Goal: Transaction & Acquisition: Purchase product/service

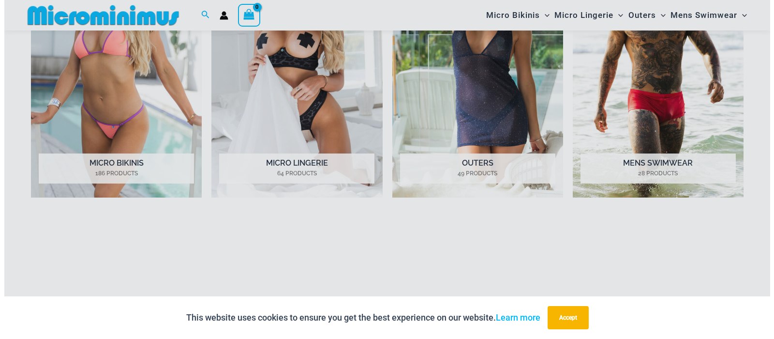
scroll to position [1179, 0]
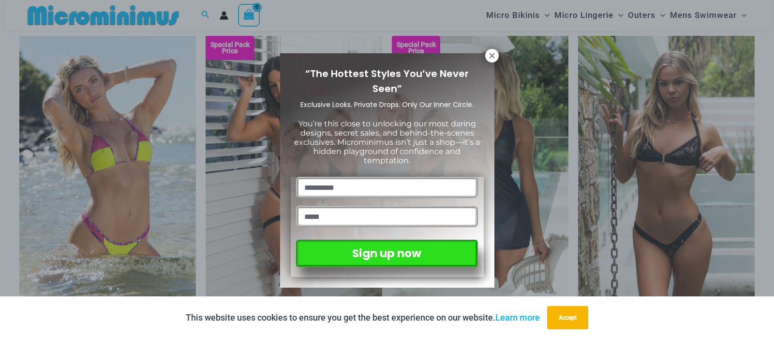
click at [765, 210] on div "“The Hottest Styles You’ve Never Seen” Exclusive Looks. Private Drops. Only Our…" at bounding box center [387, 169] width 774 height 339
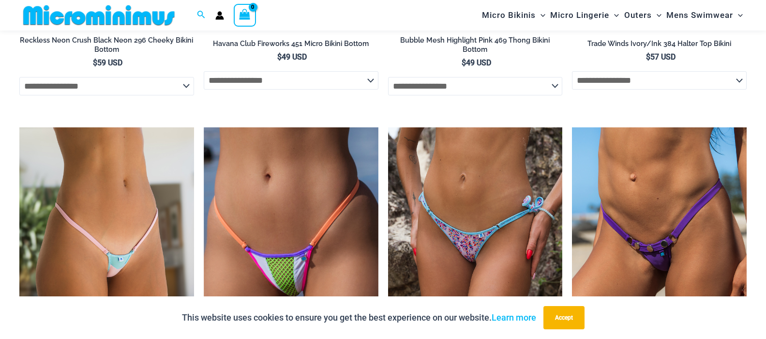
scroll to position [2955, 0]
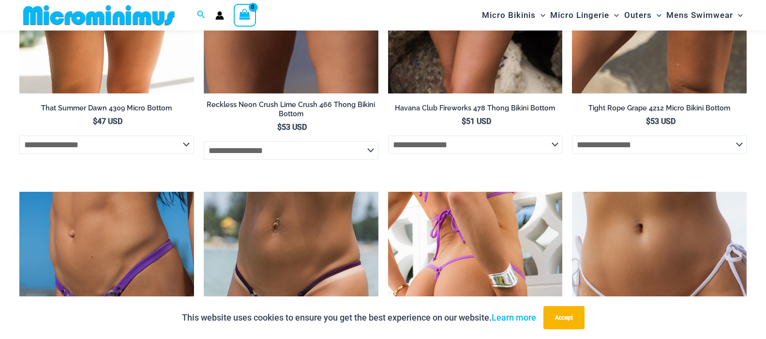
click at [476, 249] on img at bounding box center [475, 323] width 175 height 262
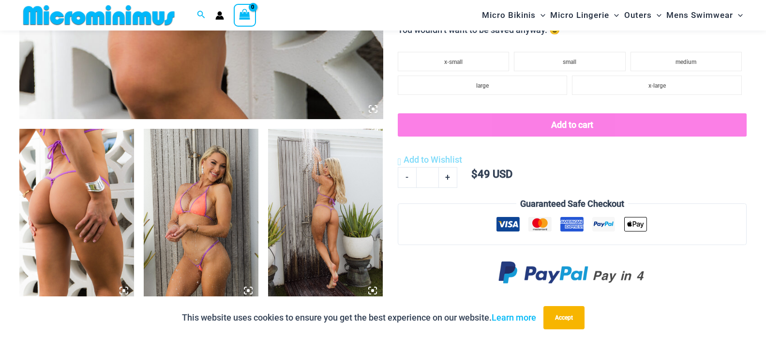
scroll to position [589, 0]
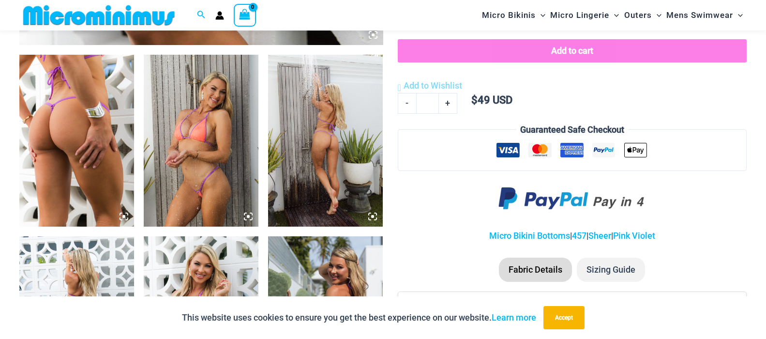
click at [325, 254] on img at bounding box center [325, 322] width 115 height 172
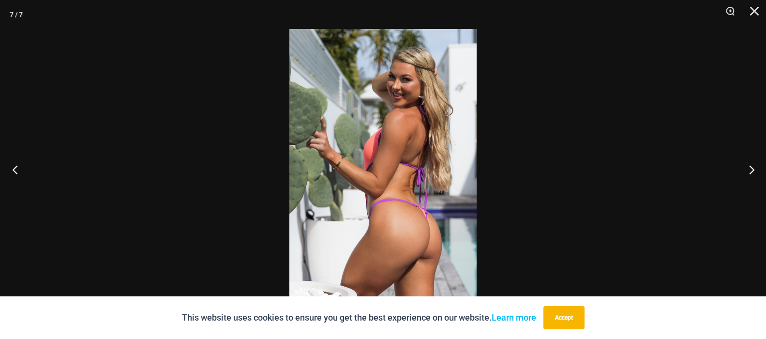
click at [15, 169] on button "Previous" at bounding box center [18, 169] width 36 height 48
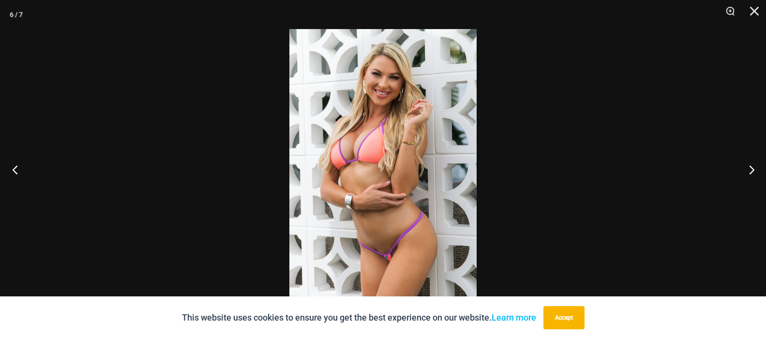
click at [15, 169] on button "Previous" at bounding box center [18, 169] width 36 height 48
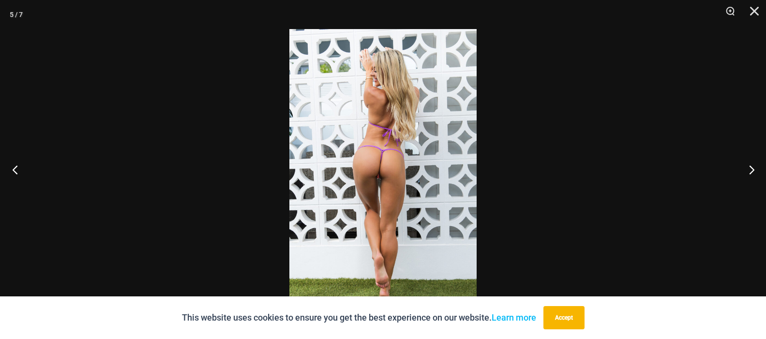
click at [15, 169] on button "Previous" at bounding box center [18, 169] width 36 height 48
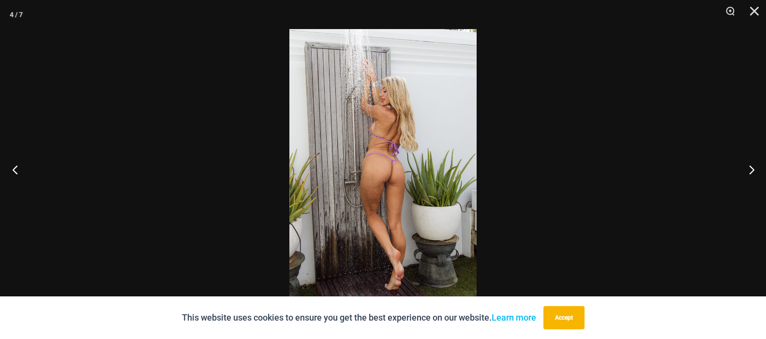
click at [15, 169] on button "Previous" at bounding box center [18, 169] width 36 height 48
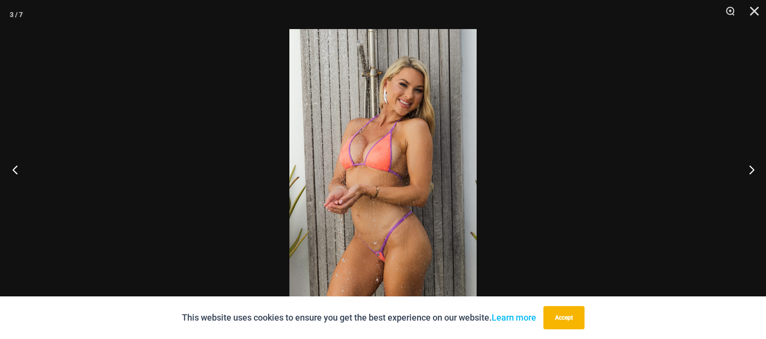
click at [15, 169] on button "Previous" at bounding box center [18, 169] width 36 height 48
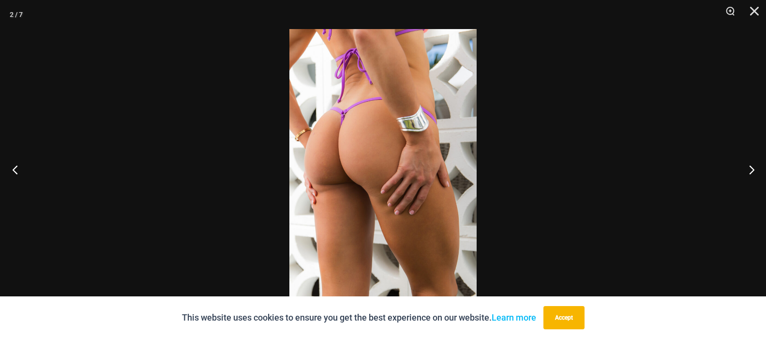
click at [15, 169] on button "Previous" at bounding box center [18, 169] width 36 height 48
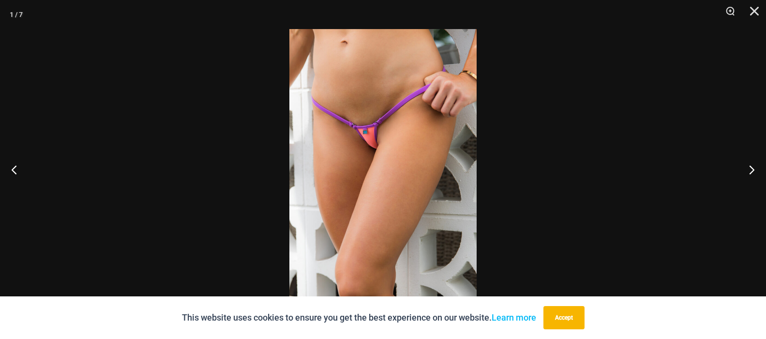
click at [361, 155] on img at bounding box center [382, 169] width 187 height 281
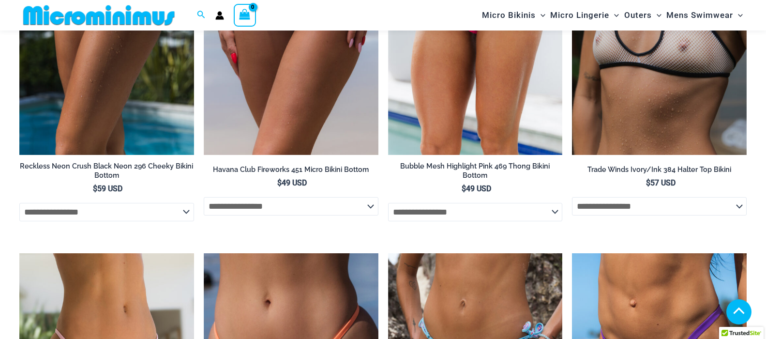
scroll to position [2141, 0]
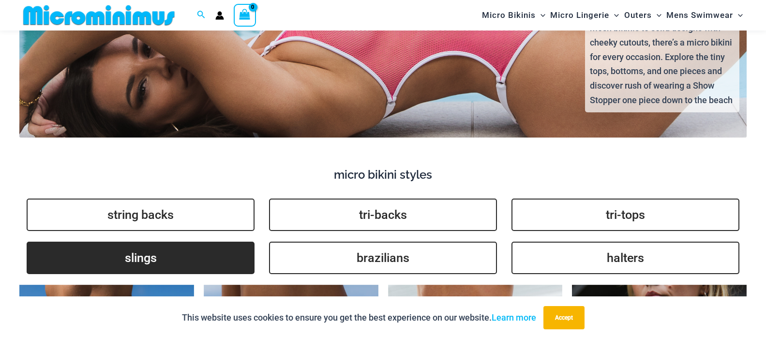
click at [137, 247] on link "slings" at bounding box center [141, 257] width 228 height 32
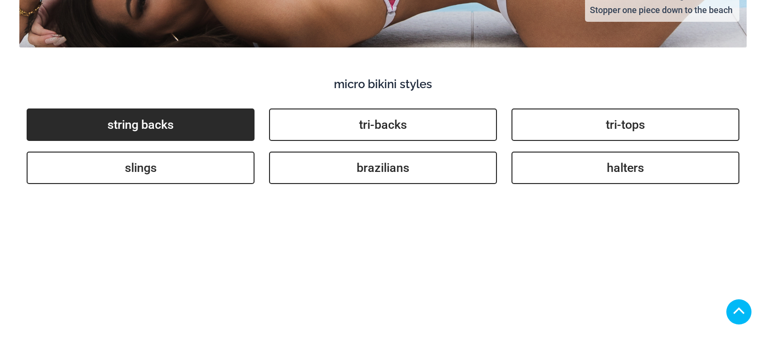
scroll to position [2177, 0]
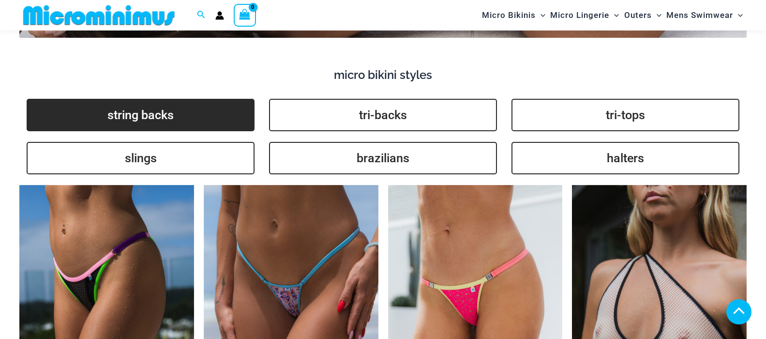
click at [156, 99] on link "string backs" at bounding box center [141, 115] width 228 height 32
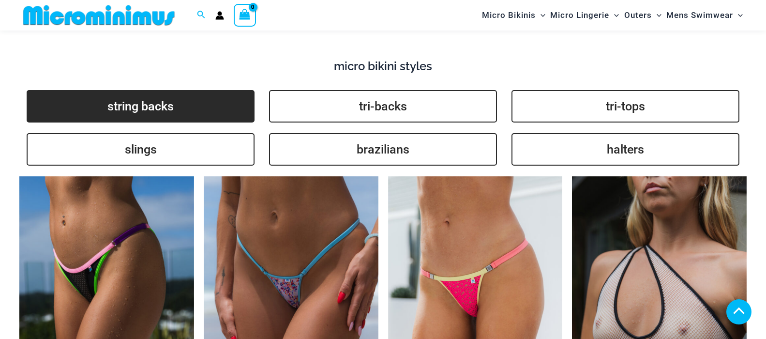
scroll to position [2194, 0]
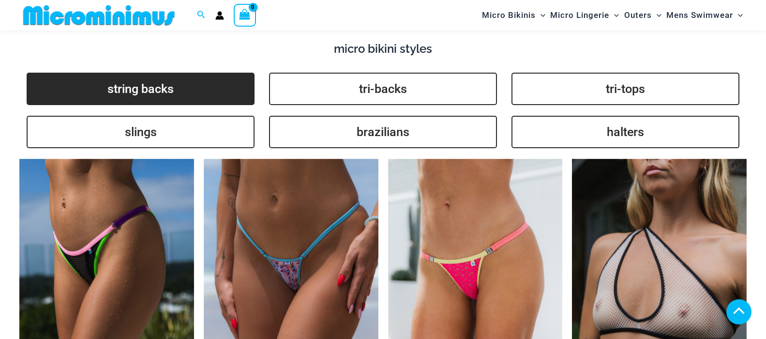
click at [156, 82] on link "string backs" at bounding box center [141, 89] width 228 height 32
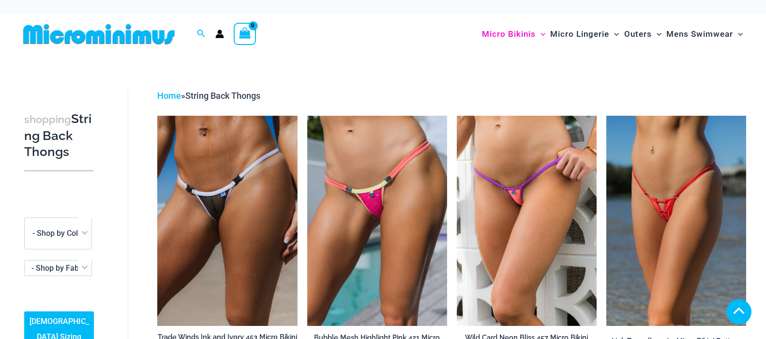
scroll to position [297, 0]
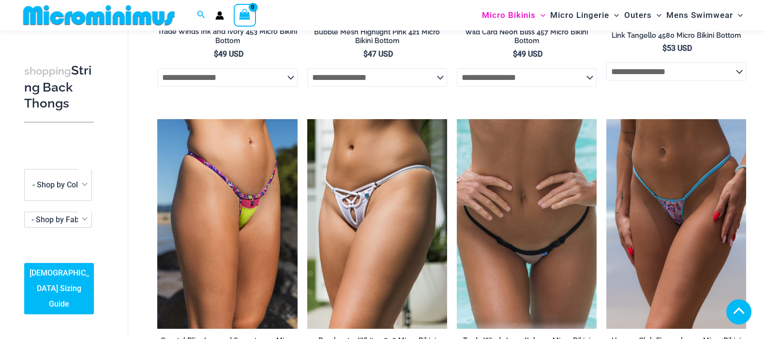
scroll to position [1337, 0]
